Goal: Book appointment/travel/reservation

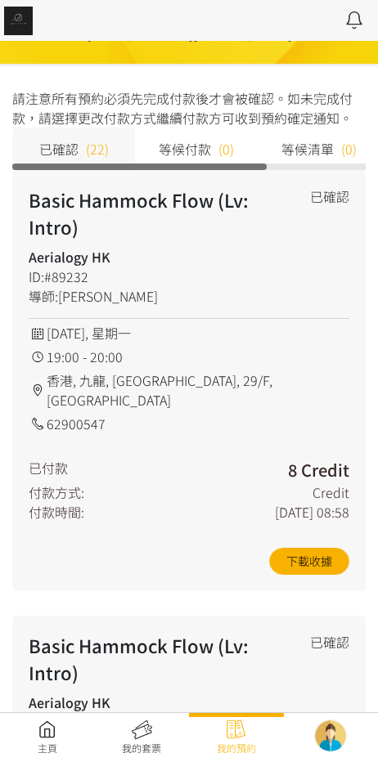
scroll to position [141, 0]
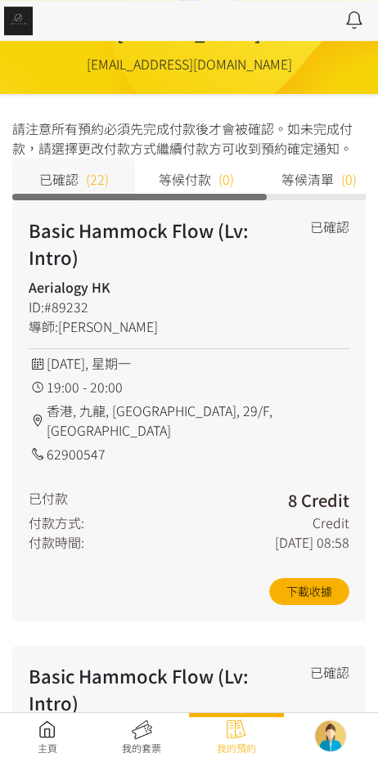
click at [45, 729] on link at bounding box center [47, 737] width 95 height 36
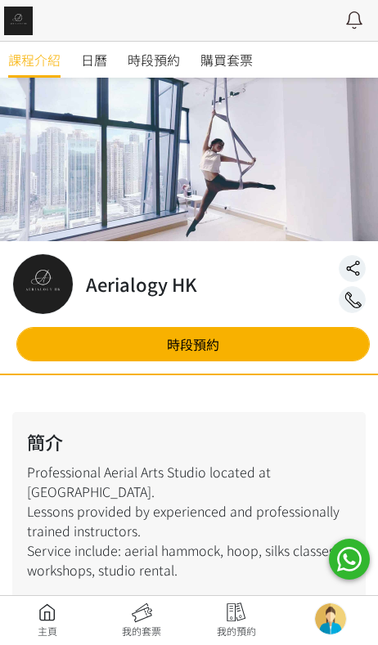
click at [151, 55] on span "時段預約" at bounding box center [154, 60] width 52 height 20
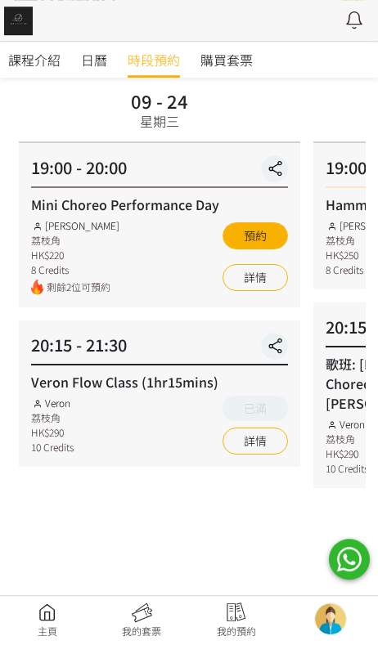
scroll to position [115, 0]
click at [246, 276] on link "詳情" at bounding box center [254, 277] width 65 height 27
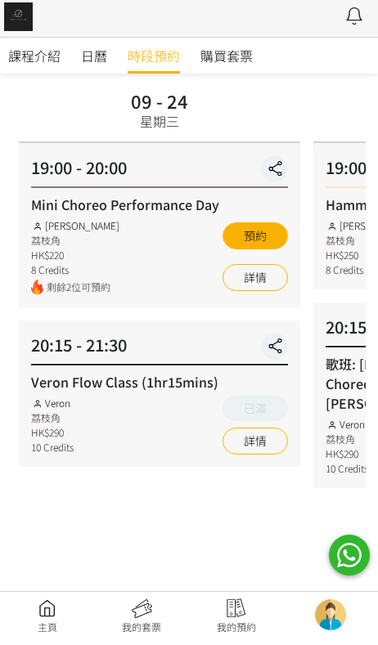
click at [239, 289] on link "詳情" at bounding box center [254, 281] width 65 height 27
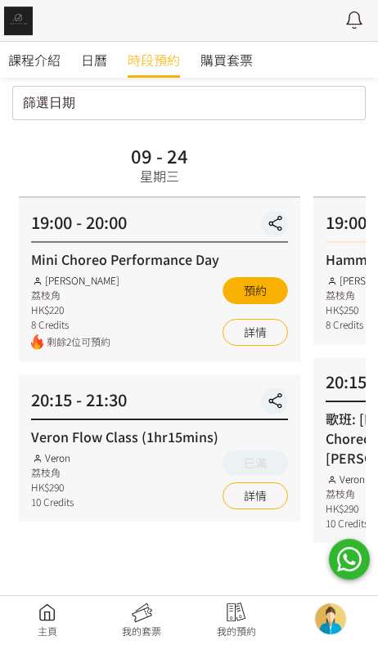
scroll to position [60, 0]
click at [238, 342] on link "詳情" at bounding box center [254, 332] width 65 height 27
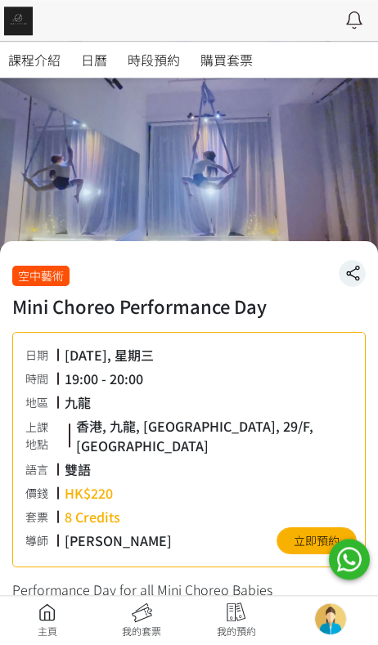
scroll to position [28, 0]
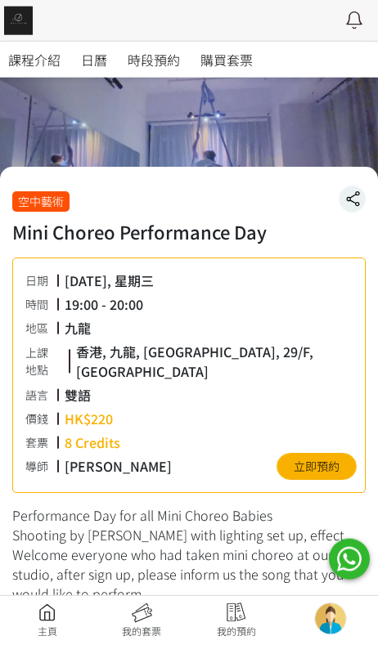
scroll to position [77, 0]
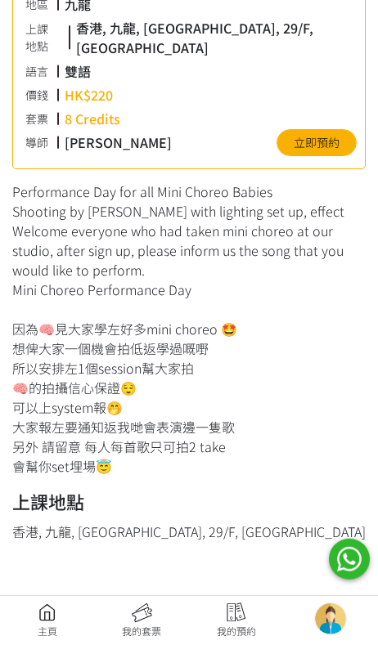
scroll to position [429, 0]
